Goal: Transaction & Acquisition: Purchase product/service

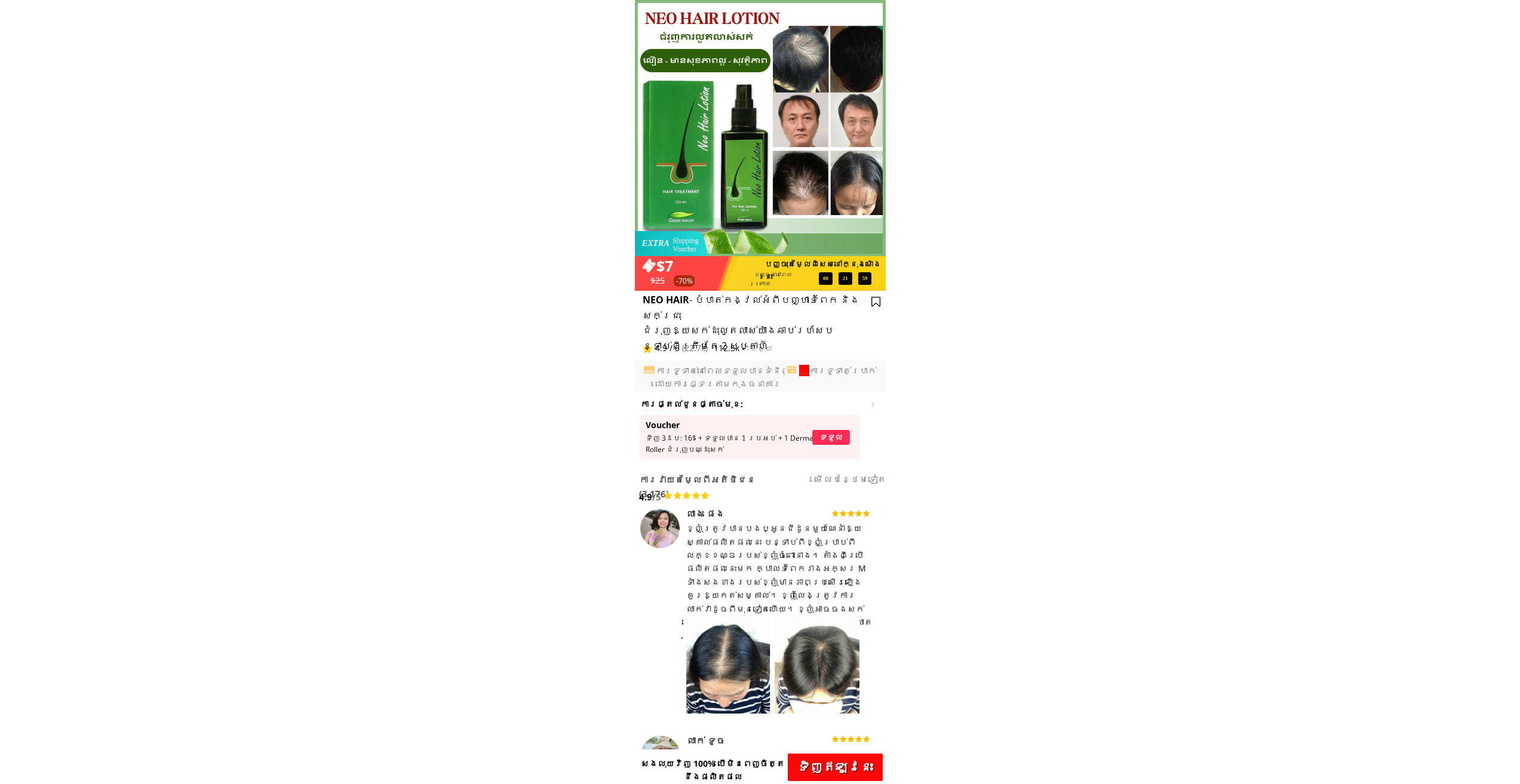
click at [855, 771] on p "ទិញ​ឥឡូវនេះ" at bounding box center [835, 768] width 95 height 28
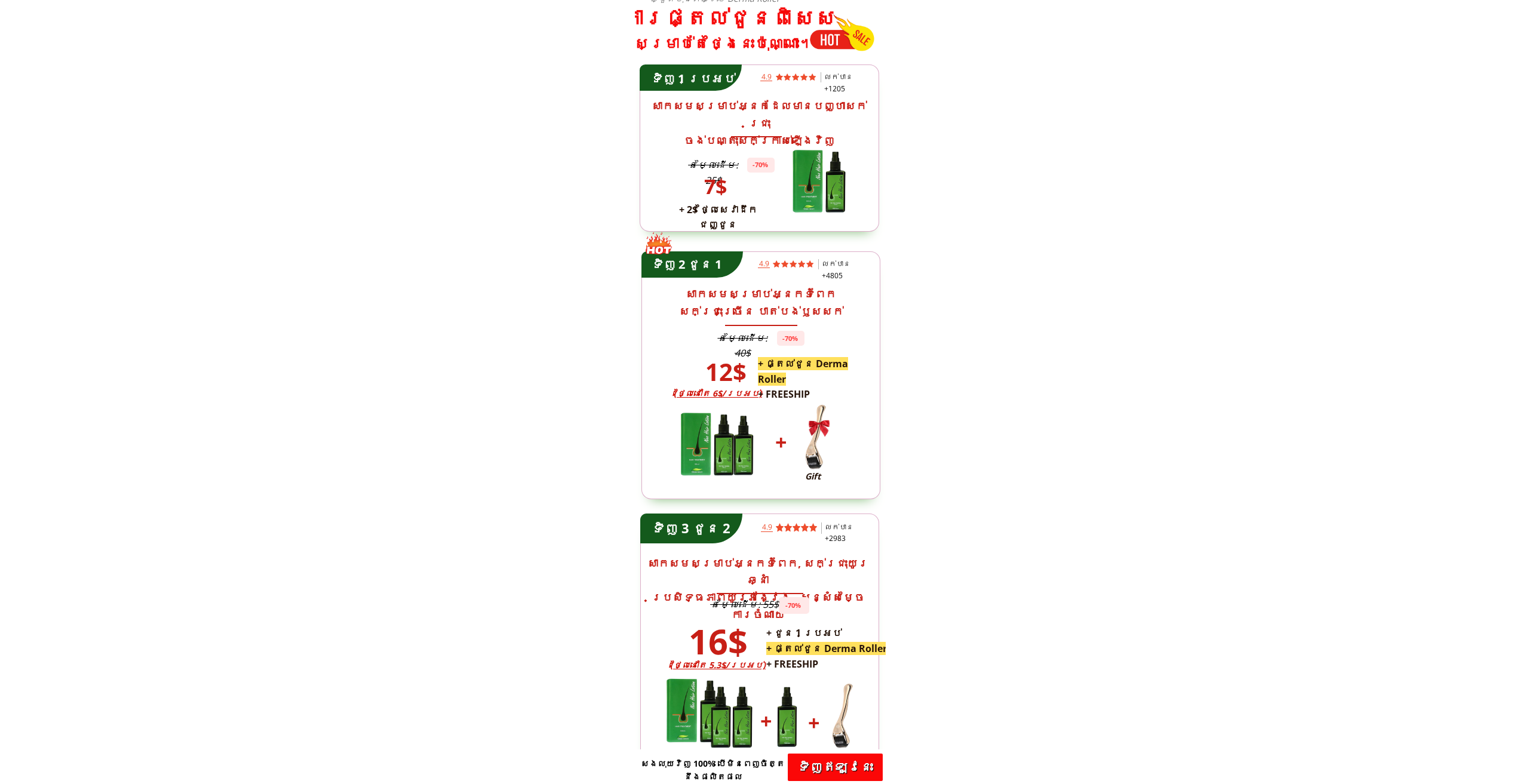
drag, startPoint x: 590, startPoint y: 445, endPoint x: 1279, endPoint y: 489, distance: 690.4
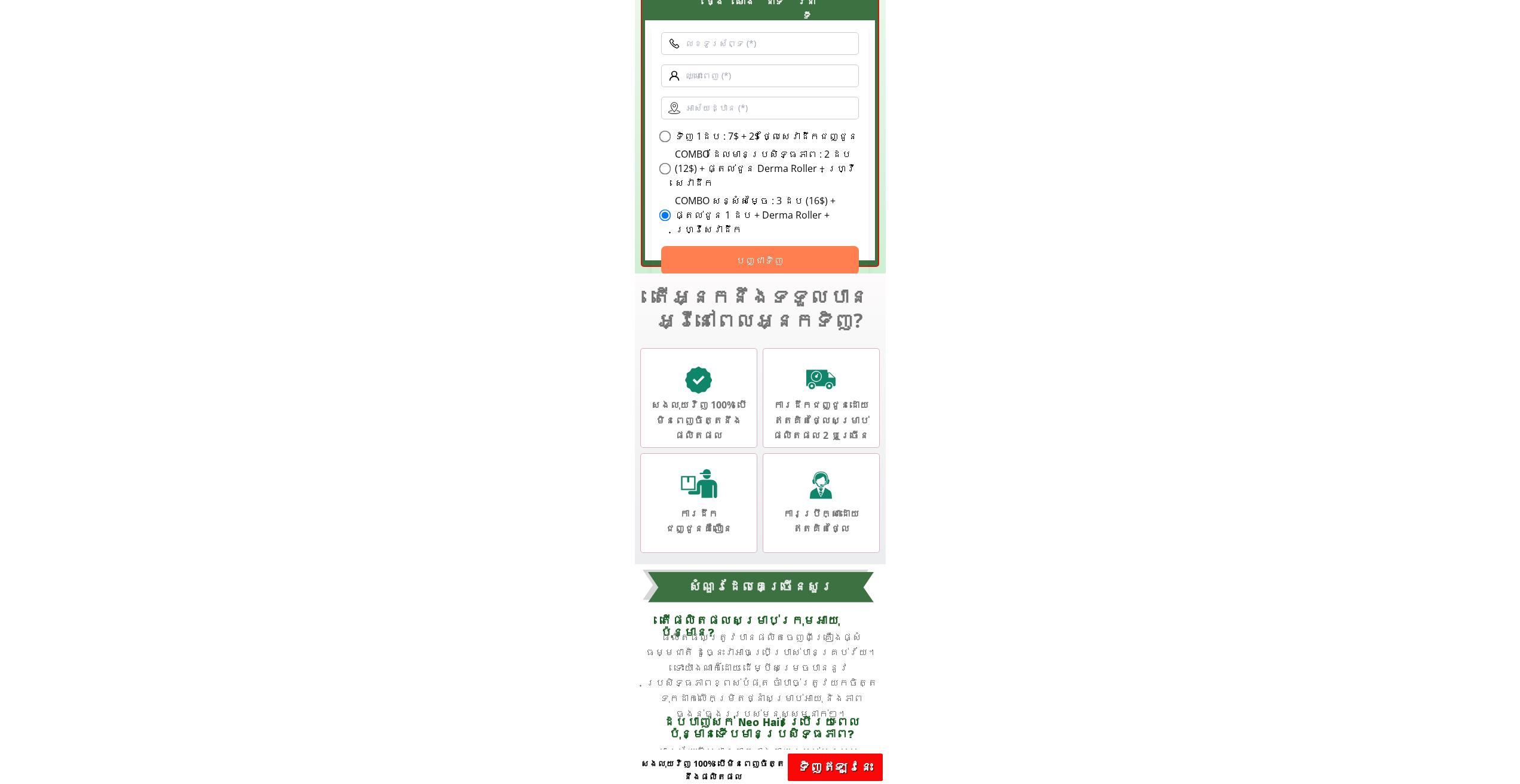
scroll to position [3810, 0]
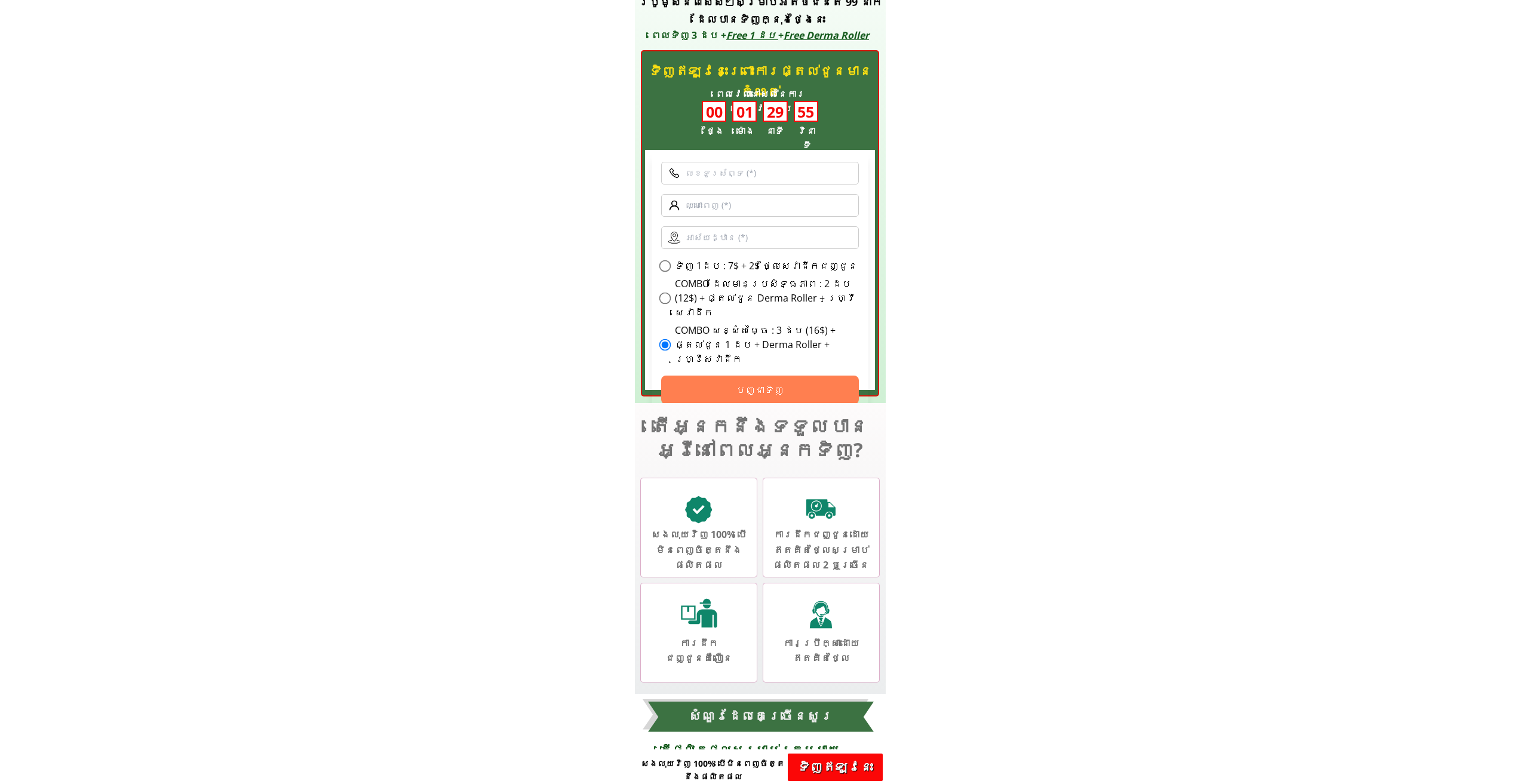
click at [721, 212] on input "text" at bounding box center [760, 205] width 198 height 23
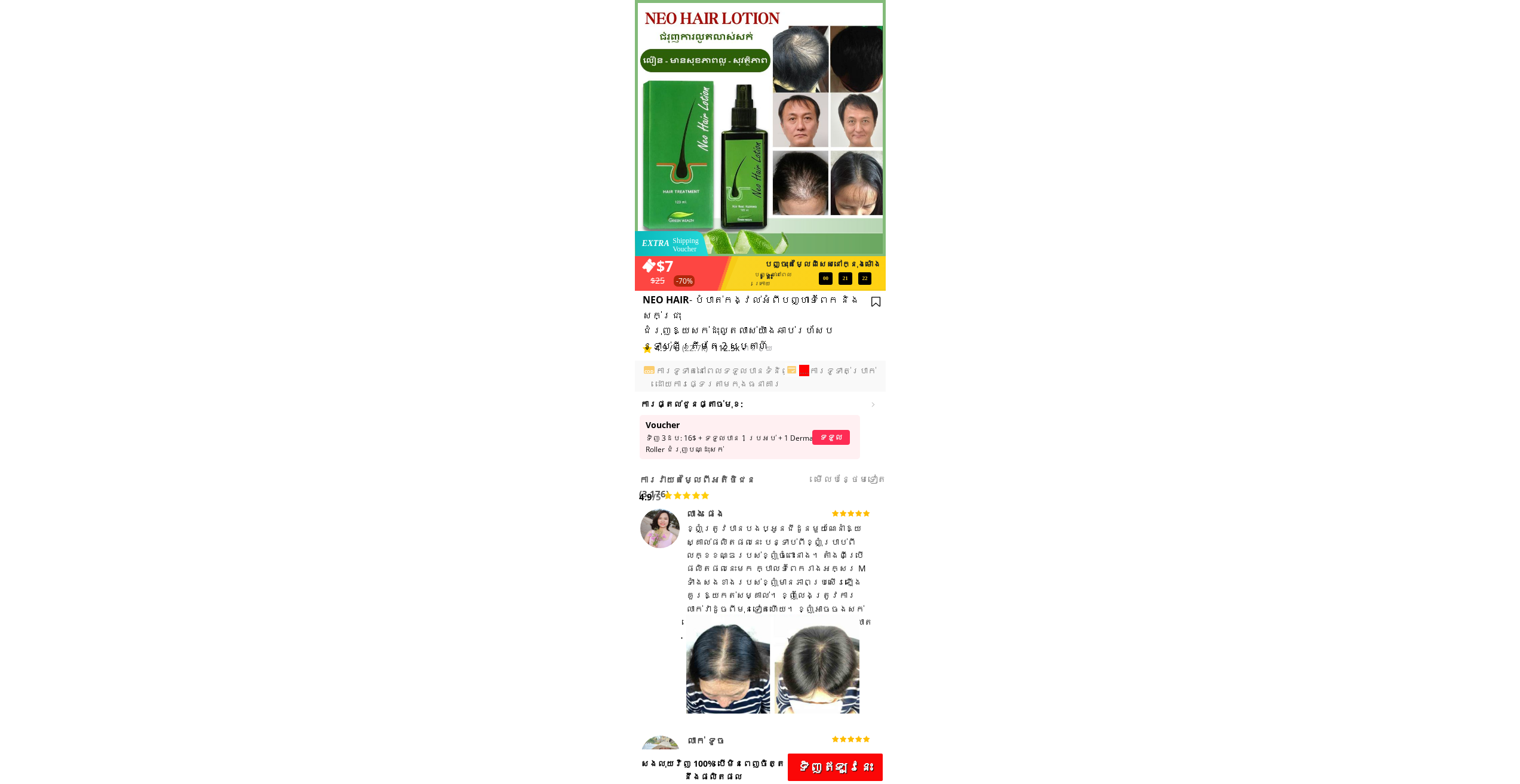
click at [833, 770] on p "ទិញ​ឥឡូវនេះ" at bounding box center [835, 768] width 95 height 28
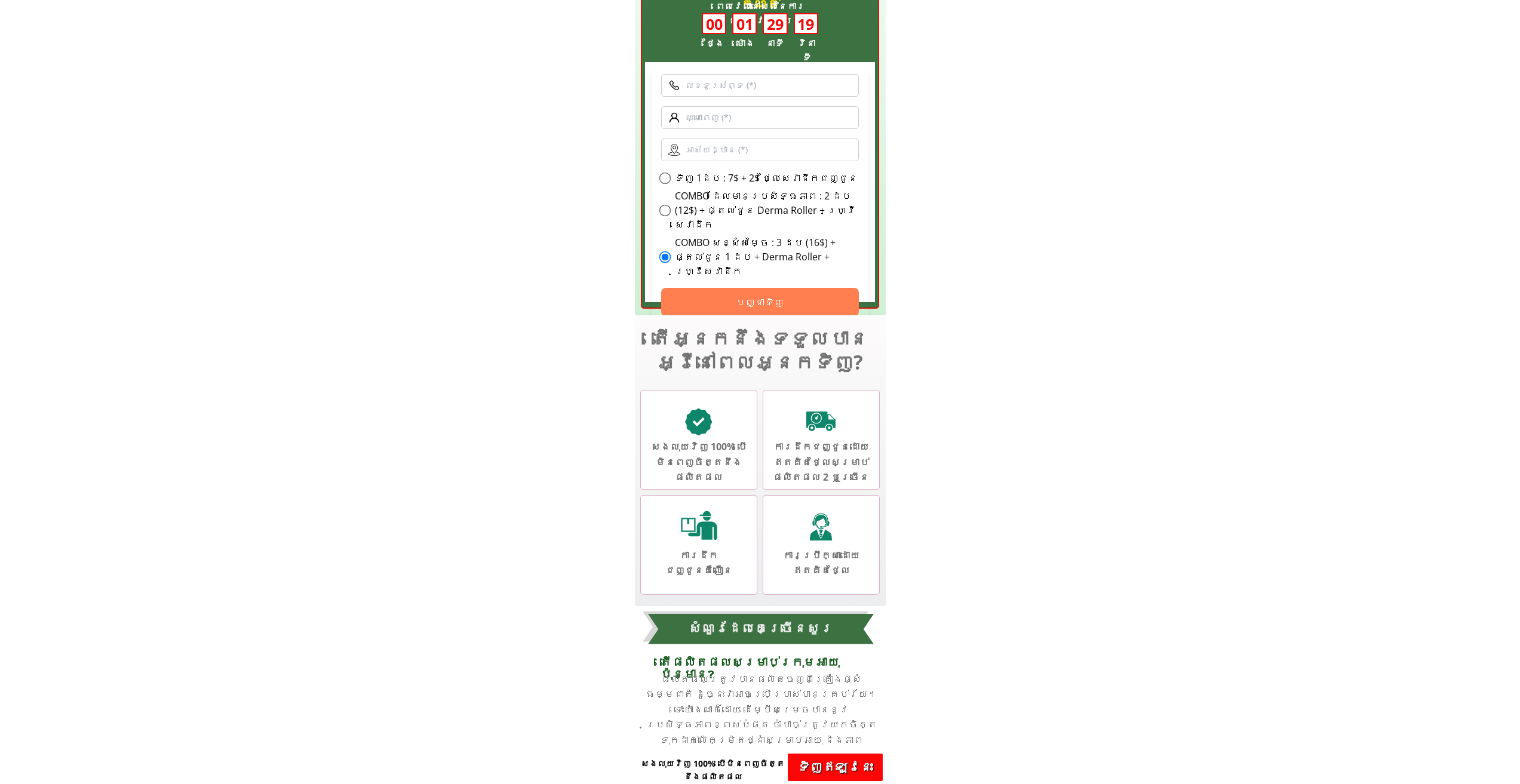
scroll to position [3810, 0]
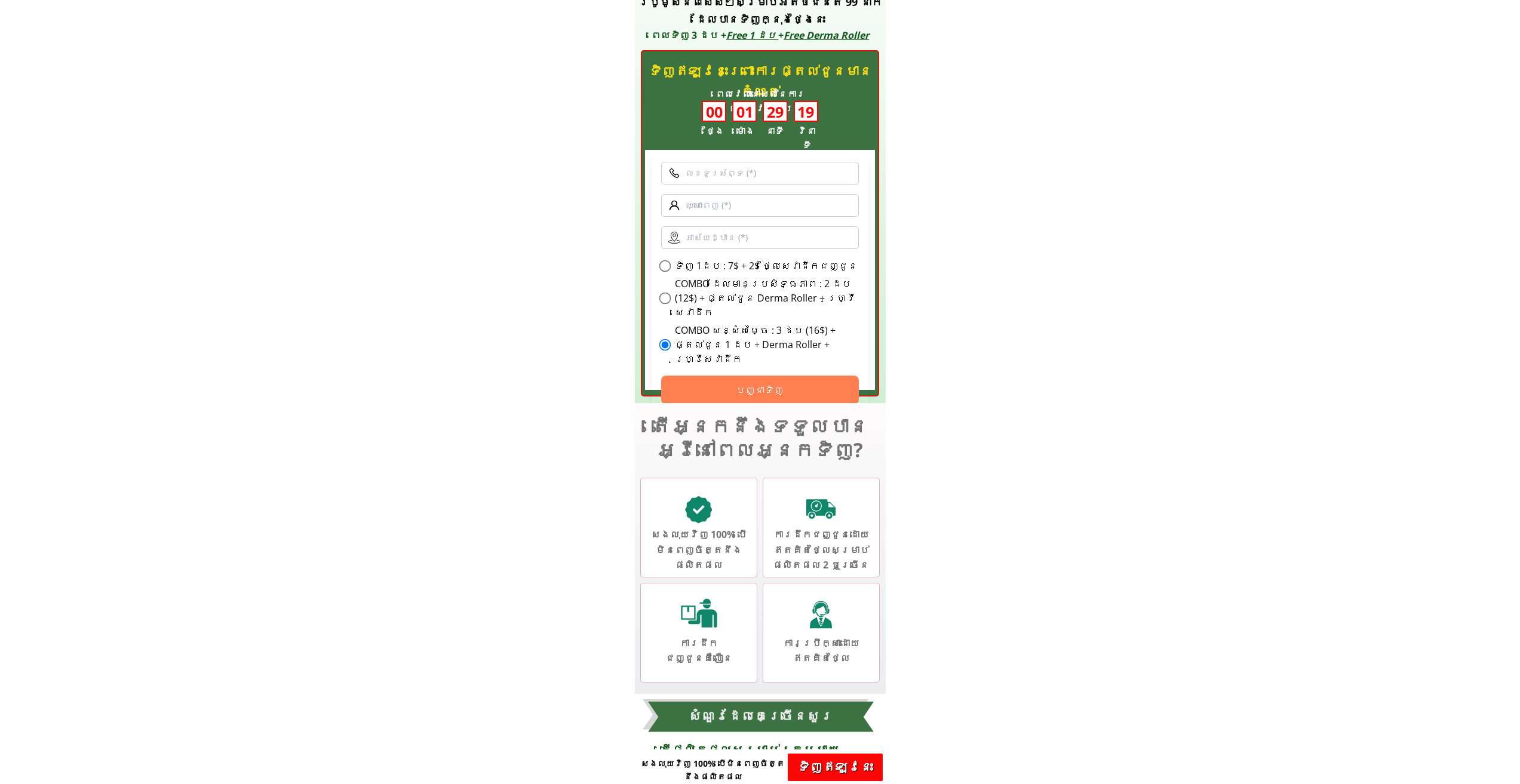
drag, startPoint x: 471, startPoint y: 271, endPoint x: 1367, endPoint y: 492, distance: 922.9
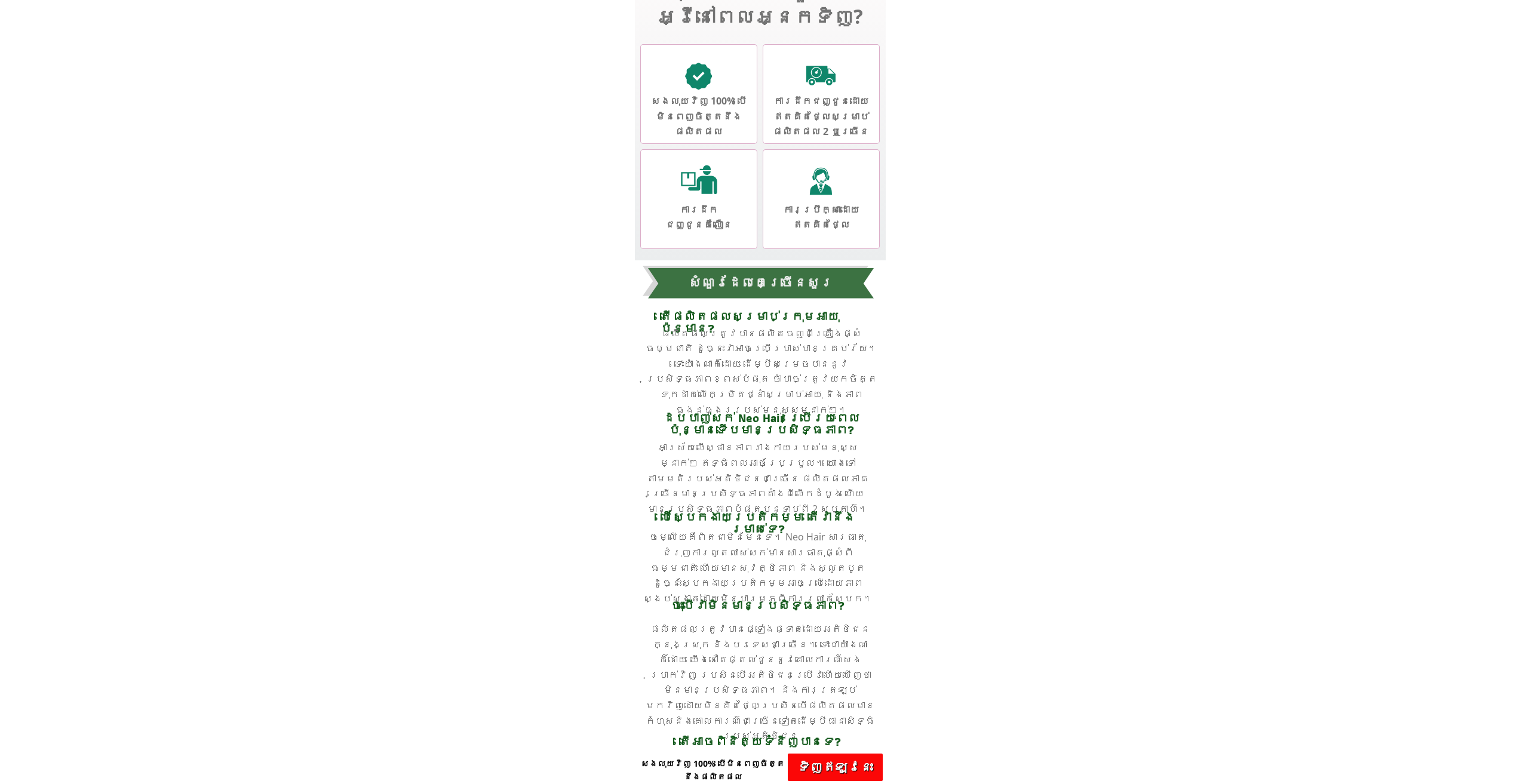
scroll to position [4510, 0]
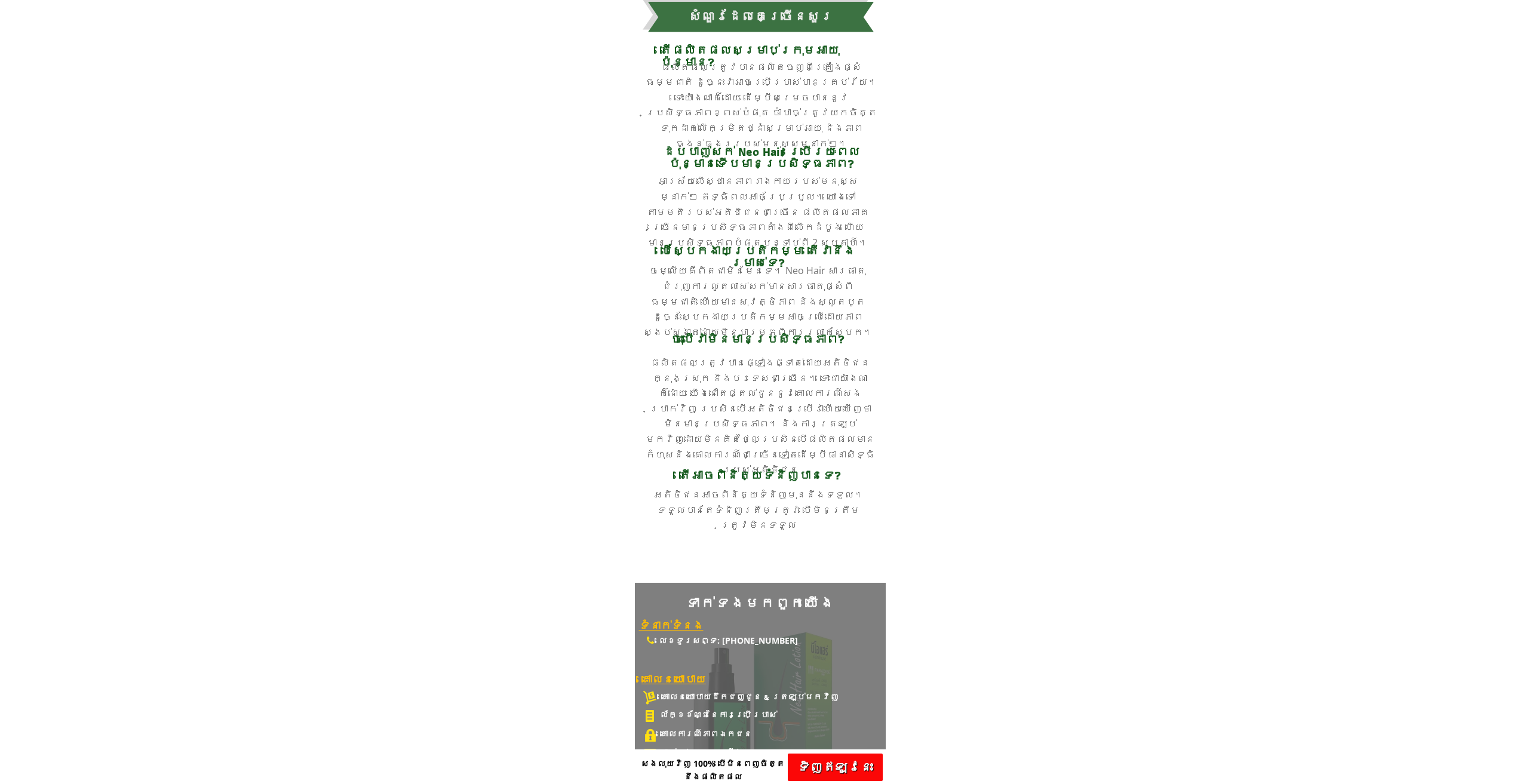
click at [645, 335] on h3 "ចុះបើវាមិនមានប្រសិទ្ធភាព?" at bounding box center [757, 339] width 230 height 12
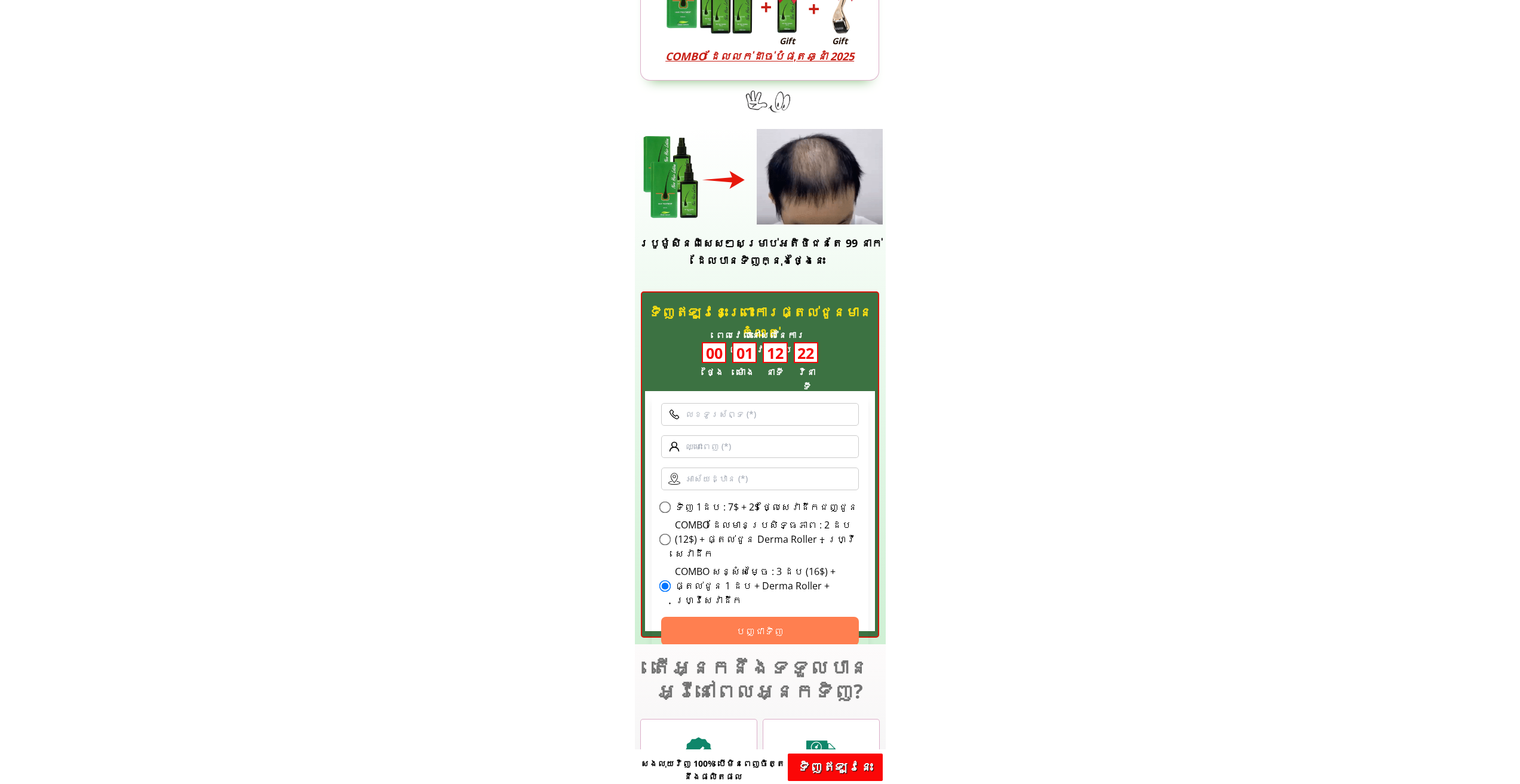
scroll to position [3810, 0]
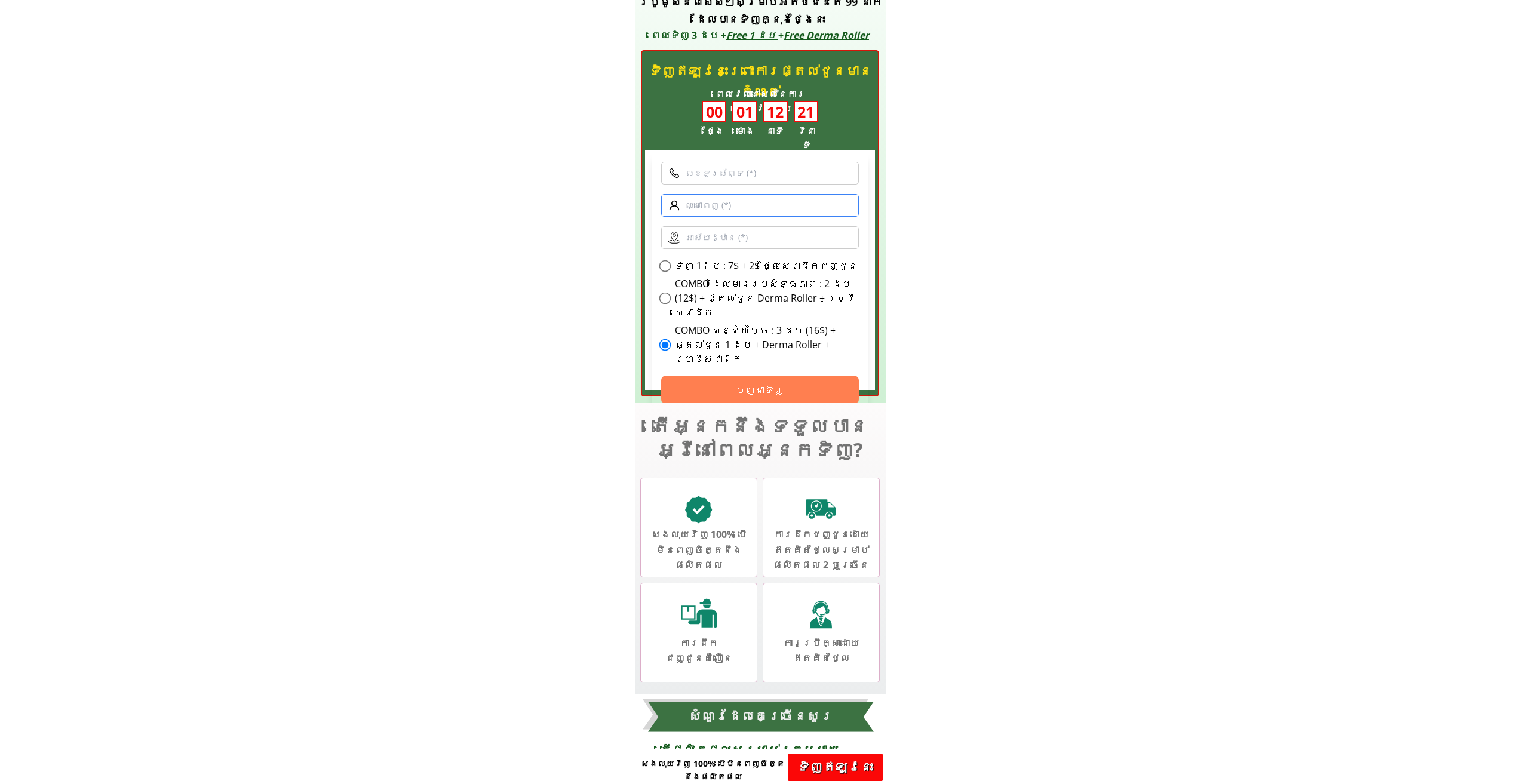
click at [759, 200] on input "text" at bounding box center [760, 205] width 198 height 23
click at [768, 178] on input "text" at bounding box center [760, 173] width 198 height 23
drag, startPoint x: 1088, startPoint y: 252, endPoint x: 1140, endPoint y: 502, distance: 255.4
